Goal: Task Accomplishment & Management: Use online tool/utility

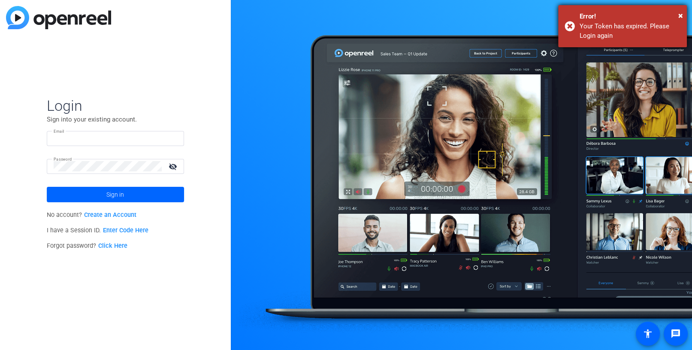
type input "[EMAIL_ADDRESS][DOMAIN_NAME]"
click at [678, 13] on div "Error!" at bounding box center [629, 17] width 101 height 10
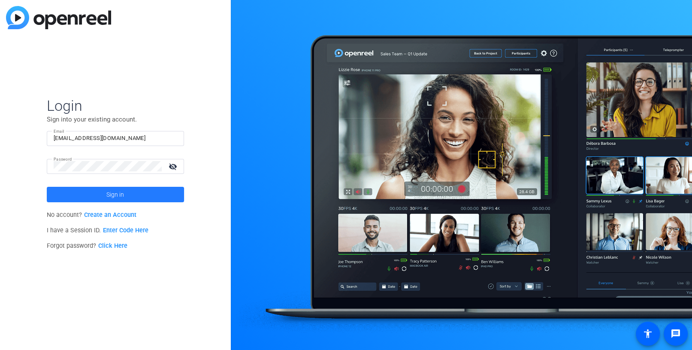
click at [105, 184] on span at bounding box center [115, 194] width 137 height 21
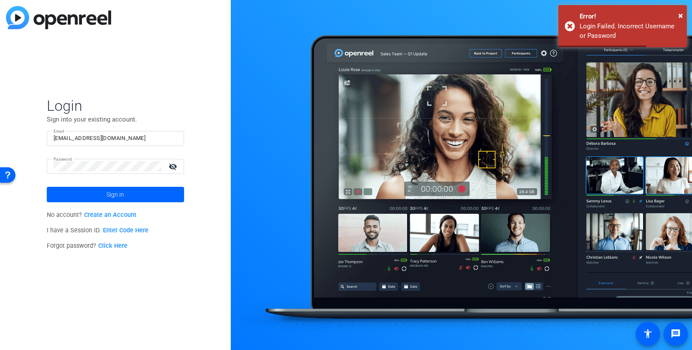
click at [176, 163] on mat-icon "visibility_off" at bounding box center [173, 166] width 21 height 12
click at [102, 159] on div at bounding box center [108, 166] width 108 height 15
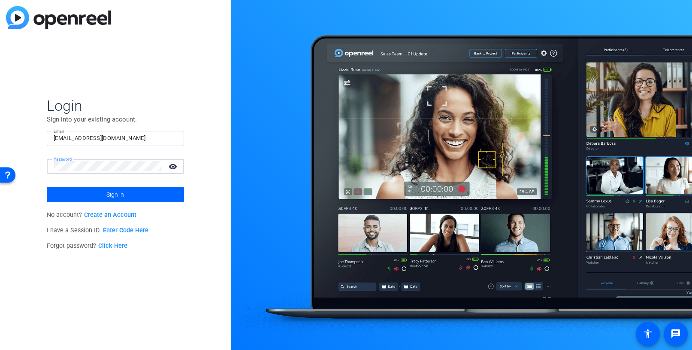
click at [47, 187] on button "Sign in" at bounding box center [115, 194] width 137 height 15
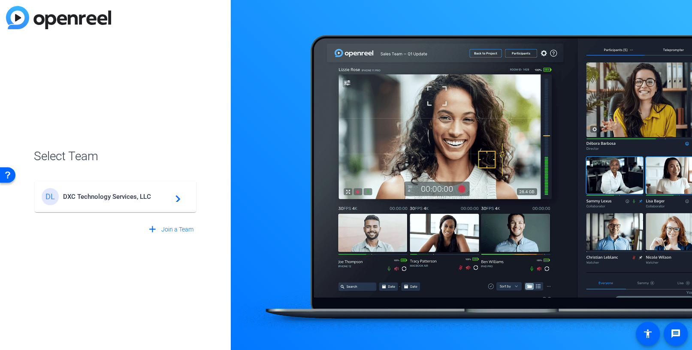
click at [129, 196] on span "DXC Technology Services, LLC" at bounding box center [116, 197] width 107 height 8
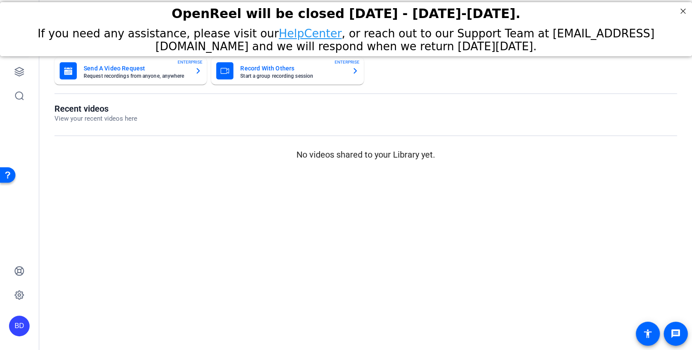
click at [565, 251] on mat-sidenav-content "Dashboard Send A Video Request Request recordings from anyone, anywhere ENTERPR…" at bounding box center [365, 175] width 652 height 350
click at [19, 290] on icon at bounding box center [19, 294] width 9 height 9
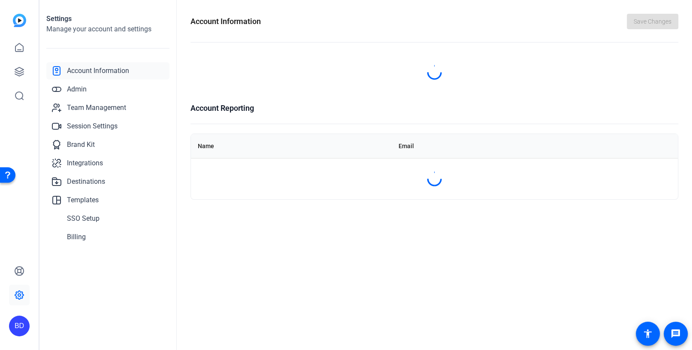
click at [137, 251] on div "Settings Manage your account and settings Account Information Admin Team Manage…" at bounding box center [107, 175] width 137 height 350
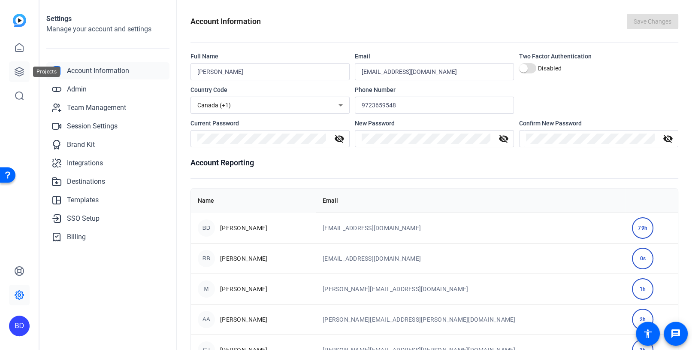
click at [15, 69] on icon at bounding box center [19, 71] width 9 height 9
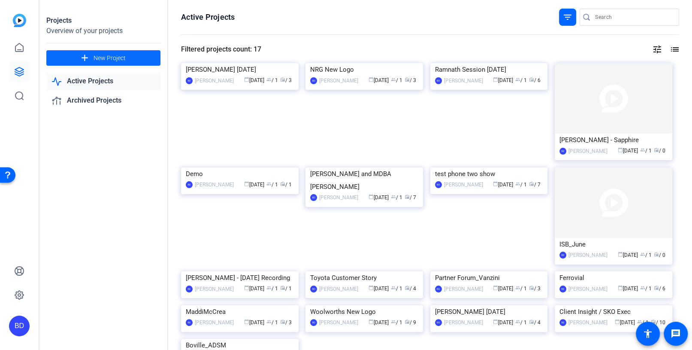
click at [113, 54] on span "New Project" at bounding box center [110, 58] width 32 height 9
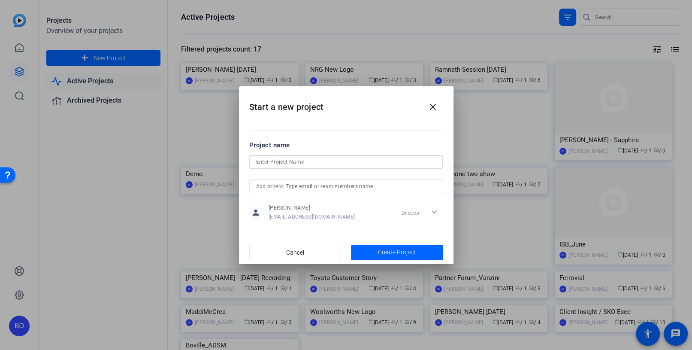
click at [326, 158] on input at bounding box center [346, 162] width 180 height 10
type input "TR_ProjectPepper"
click at [388, 246] on span "button" at bounding box center [397, 252] width 92 height 21
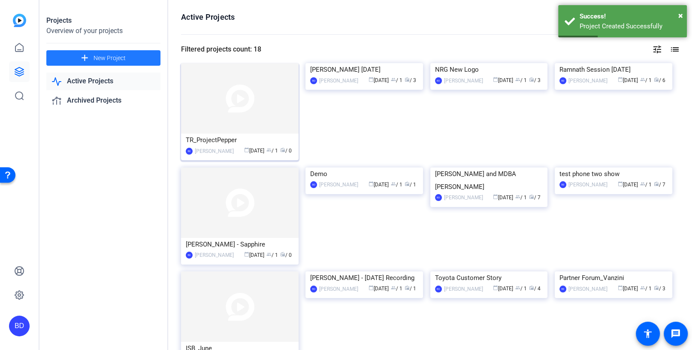
click at [235, 111] on img at bounding box center [240, 98] width 118 height 70
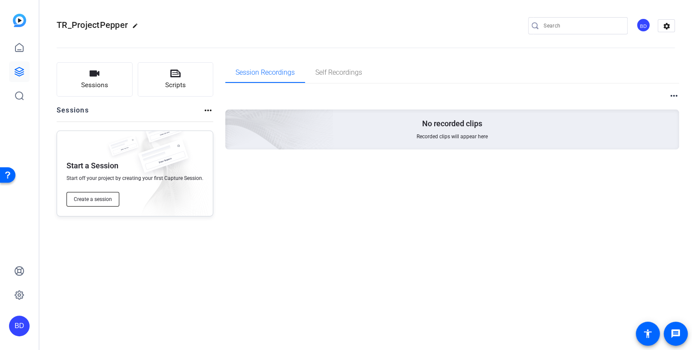
click at [94, 197] on span "Create a session" at bounding box center [93, 199] width 38 height 7
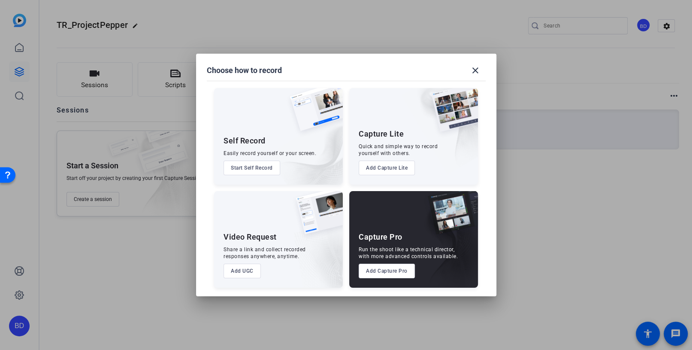
click at [395, 276] on button "Add Capture Pro" at bounding box center [387, 270] width 56 height 15
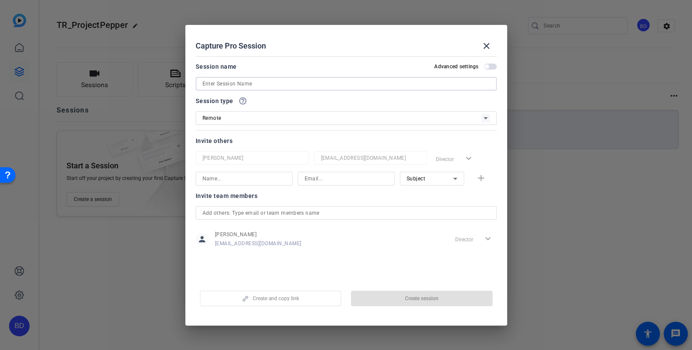
click at [236, 82] on input at bounding box center [345, 83] width 287 height 10
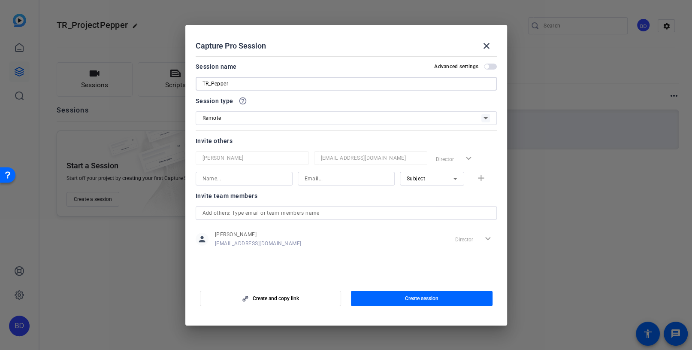
type input "TR_Pepper"
click at [255, 179] on input at bounding box center [243, 178] width 83 height 10
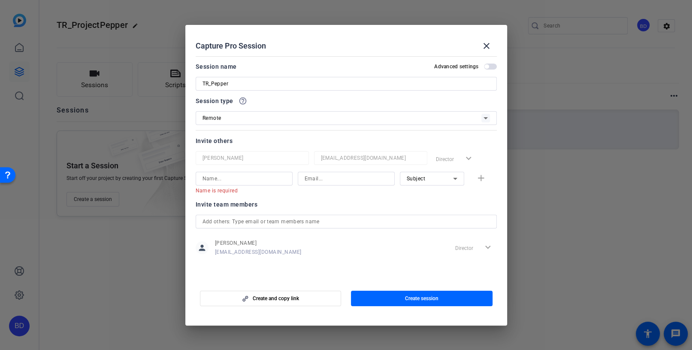
drag, startPoint x: 410, startPoint y: 302, endPoint x: 304, endPoint y: 225, distance: 131.7
click at [304, 225] on openreel-create-edit-capture-pro-session "Capture Pro Session close Session name Advanced settings TR_Pepper Session type…" at bounding box center [346, 175] width 322 height 300
click at [242, 176] on input at bounding box center [243, 178] width 83 height 10
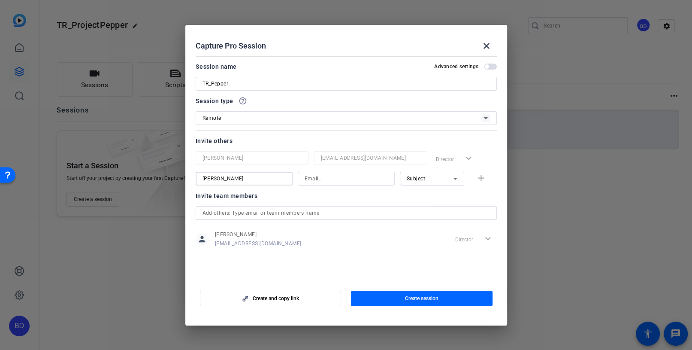
type input "andrew ripps"
type input "andrew.ripps@dxc.com"
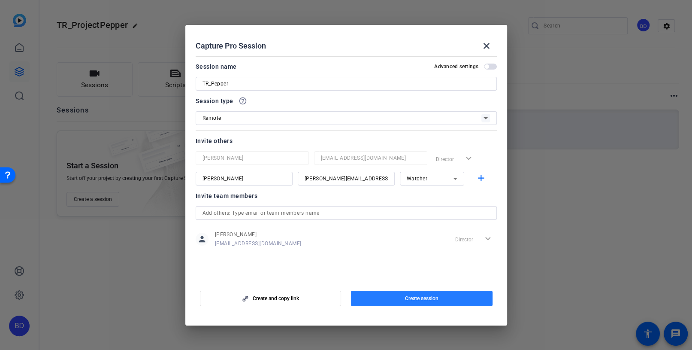
click at [421, 300] on span "Create session" at bounding box center [421, 298] width 33 height 7
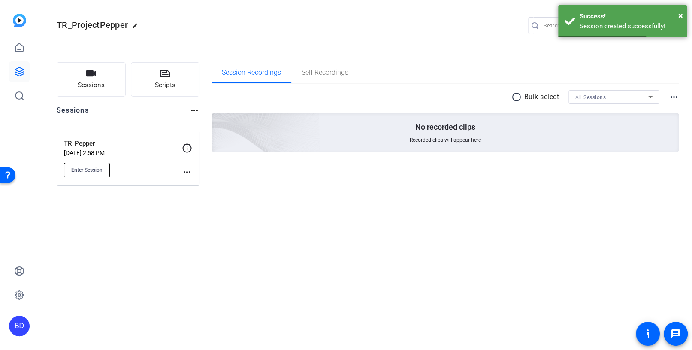
click at [87, 169] on span "Enter Session" at bounding box center [86, 169] width 31 height 7
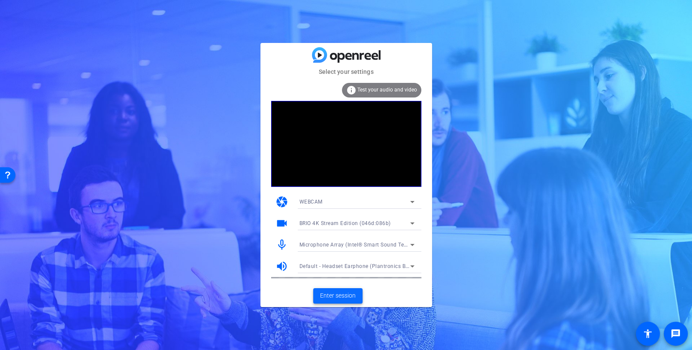
click at [336, 296] on span "Enter session" at bounding box center [338, 295] width 36 height 9
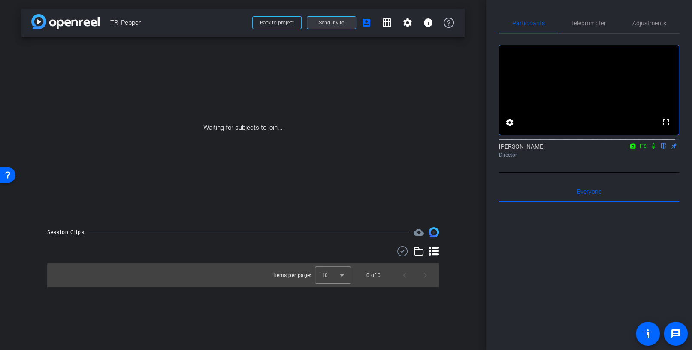
click at [327, 24] on span "Send invite" at bounding box center [331, 22] width 25 height 7
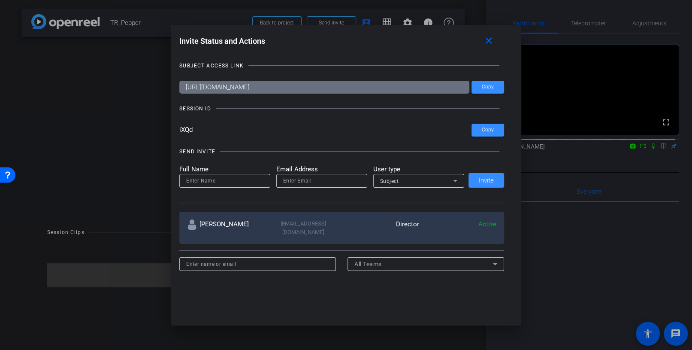
click at [502, 84] on div "SUBJECT ACCESS LINK [URL][DOMAIN_NAME] Copy SESSION ID iXQd Copy SEND INVITE Fu…" at bounding box center [345, 166] width 333 height 227
click at [487, 86] on span "Copy" at bounding box center [488, 87] width 12 height 6
click at [496, 130] on span at bounding box center [487, 130] width 33 height 21
